Goal: Transaction & Acquisition: Subscribe to service/newsletter

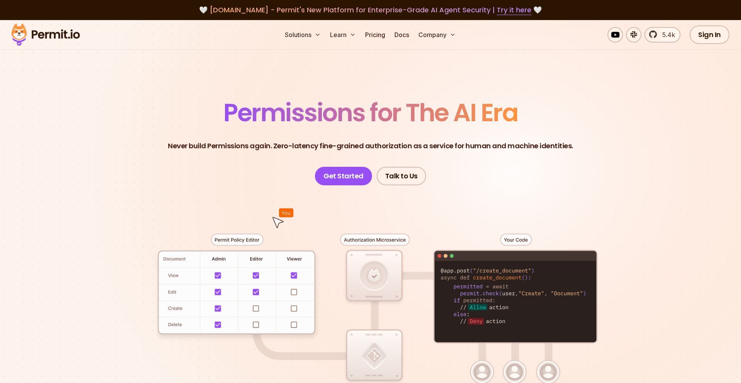
click at [287, 304] on div at bounding box center [370, 327] width 540 height 284
click at [294, 306] on div at bounding box center [370, 327] width 540 height 284
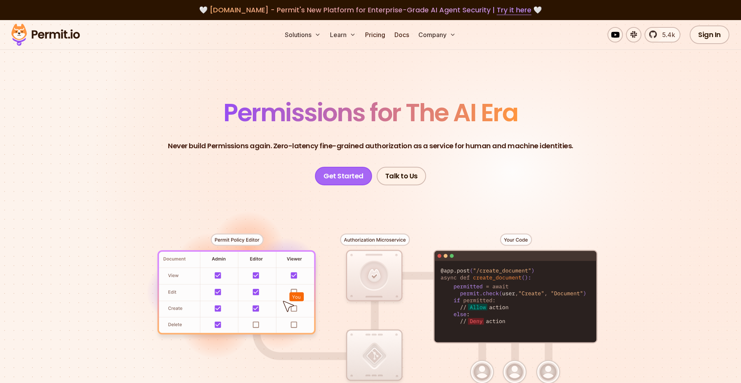
click at [356, 172] on link "Get Started" at bounding box center [343, 176] width 57 height 19
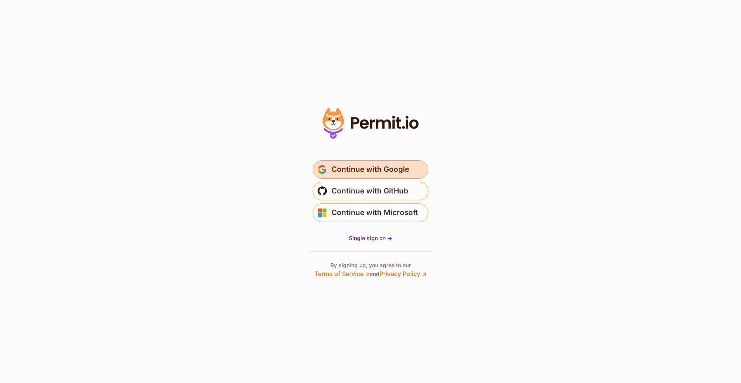
click at [362, 164] on span "Continue with Google" at bounding box center [370, 169] width 78 height 12
